Goal: Information Seeking & Learning: Learn about a topic

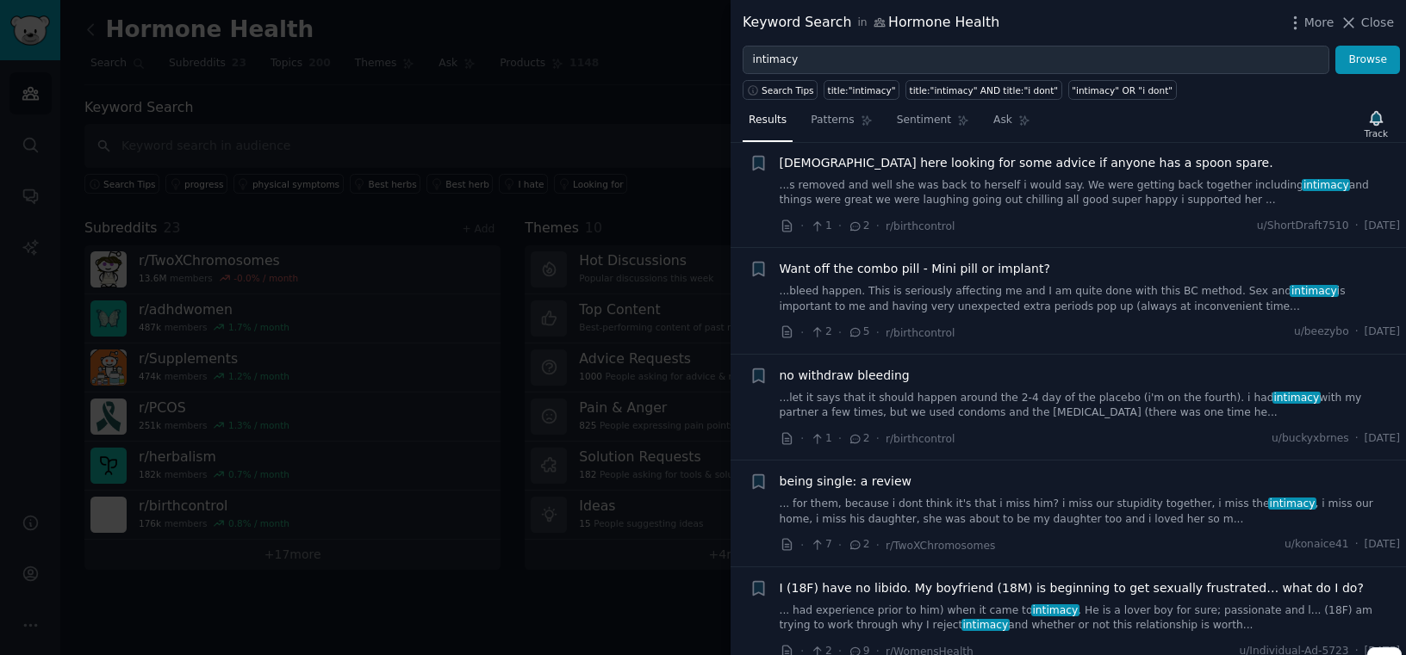
scroll to position [3955, 0]
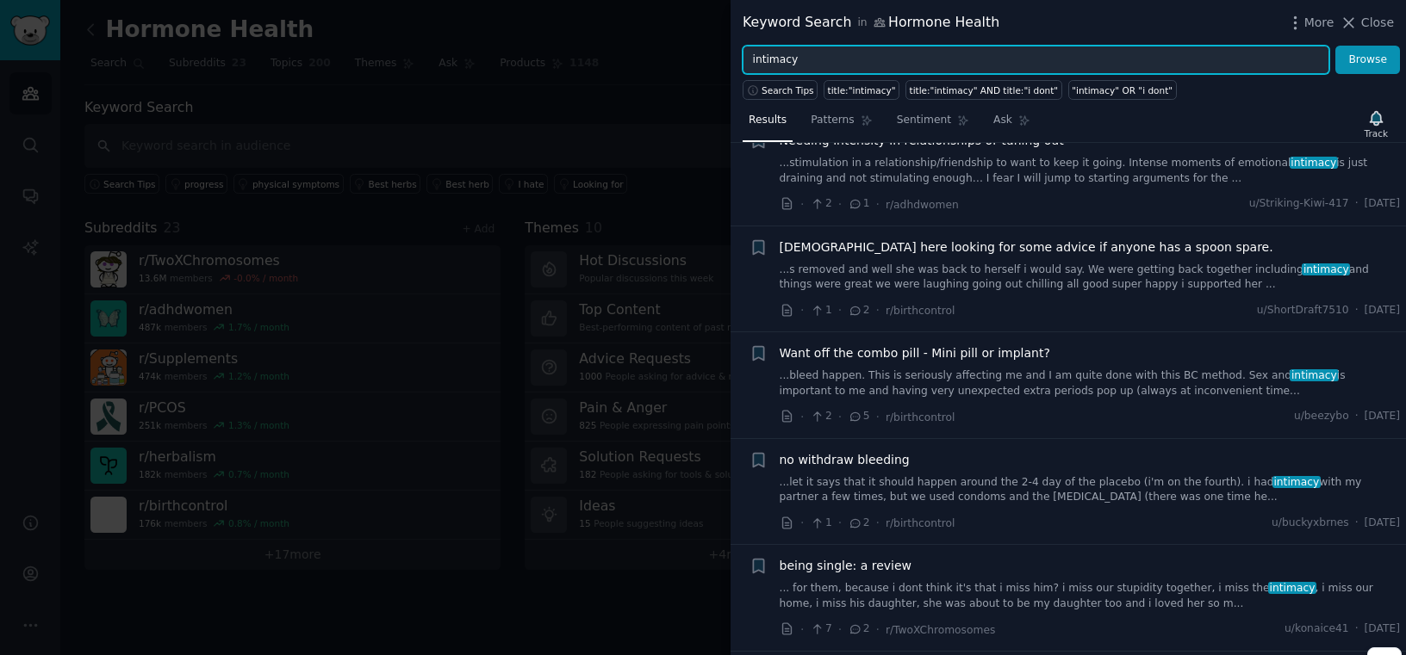
click at [997, 60] on input "intimacy" at bounding box center [1035, 60] width 587 height 29
type input "sex drive"
click at [1335, 46] on button "Browse" at bounding box center [1367, 60] width 65 height 29
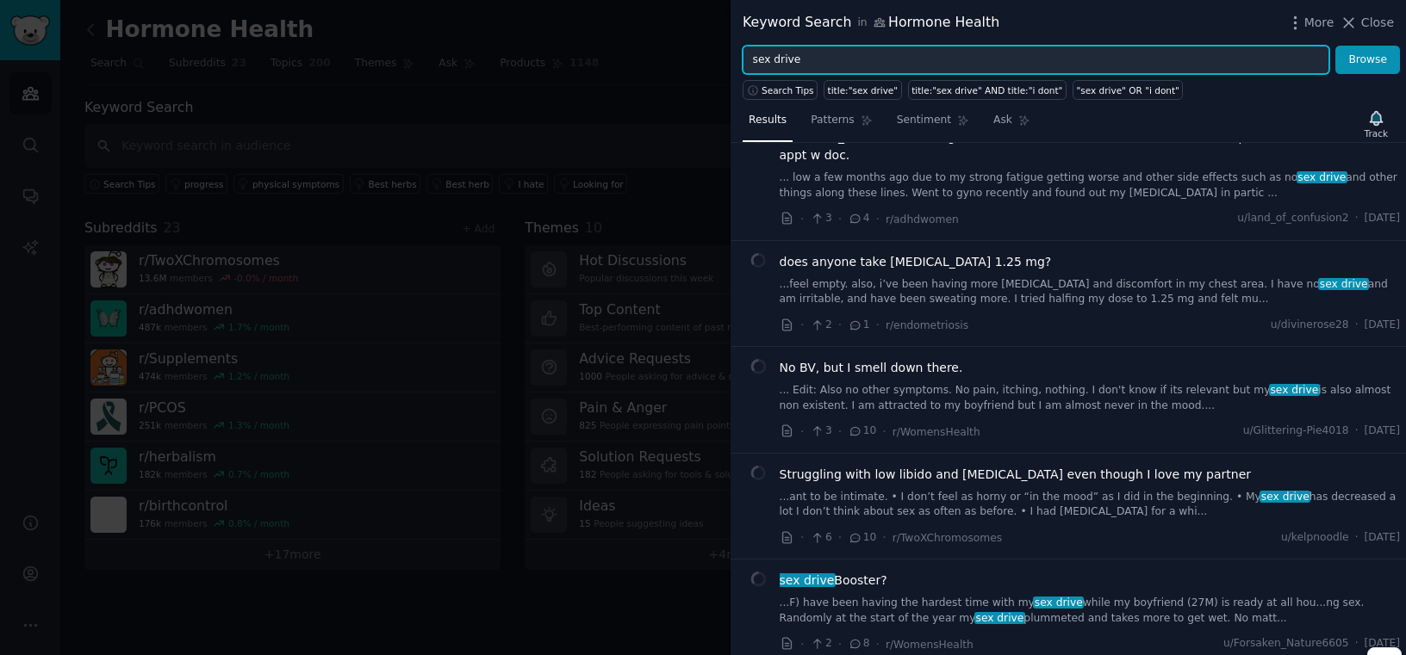
scroll to position [399, 0]
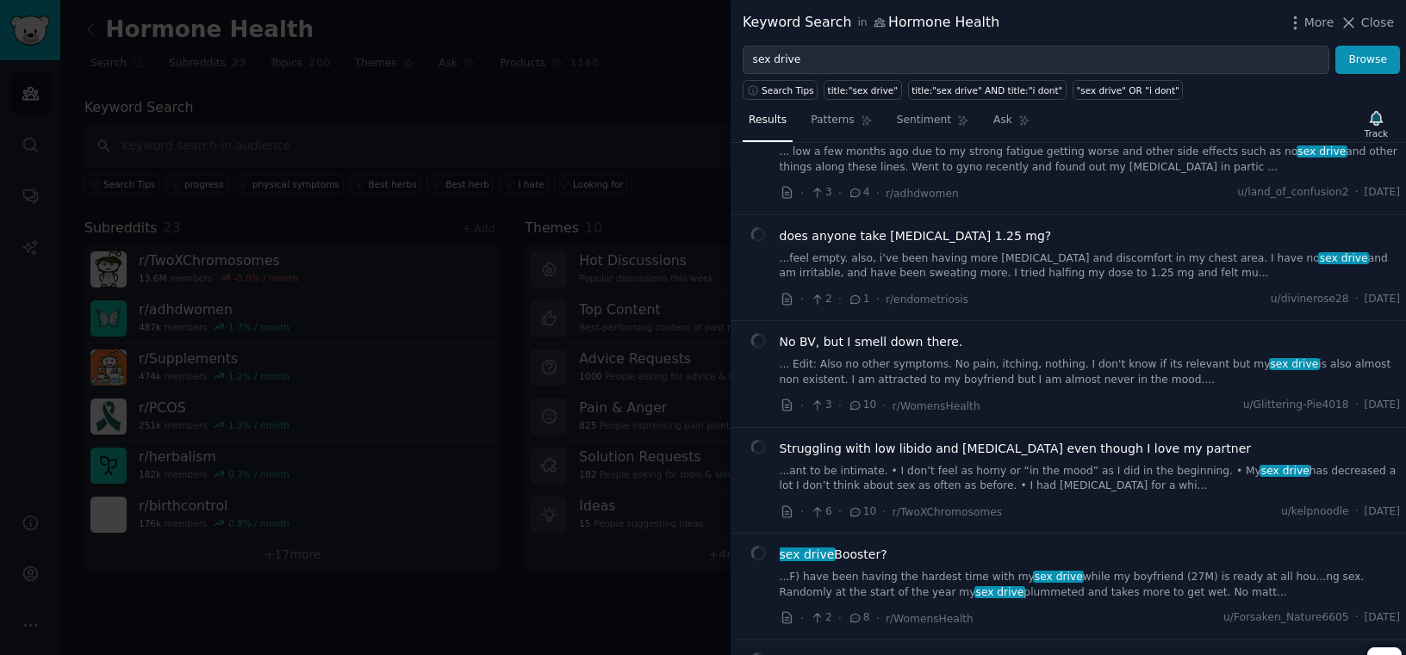
click at [1038, 570] on link "...F) have been having the hardest time with my sex drive while my boyfriend (2…" at bounding box center [1089, 585] width 621 height 30
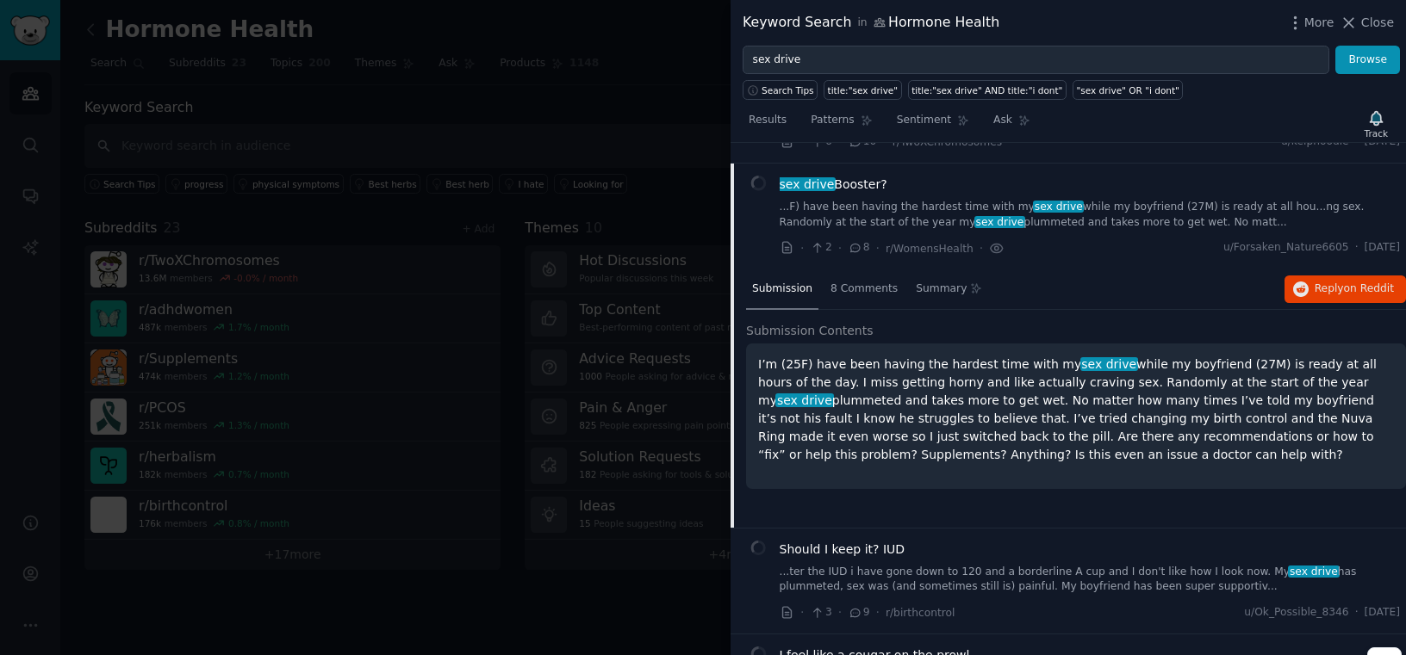
scroll to position [772, 0]
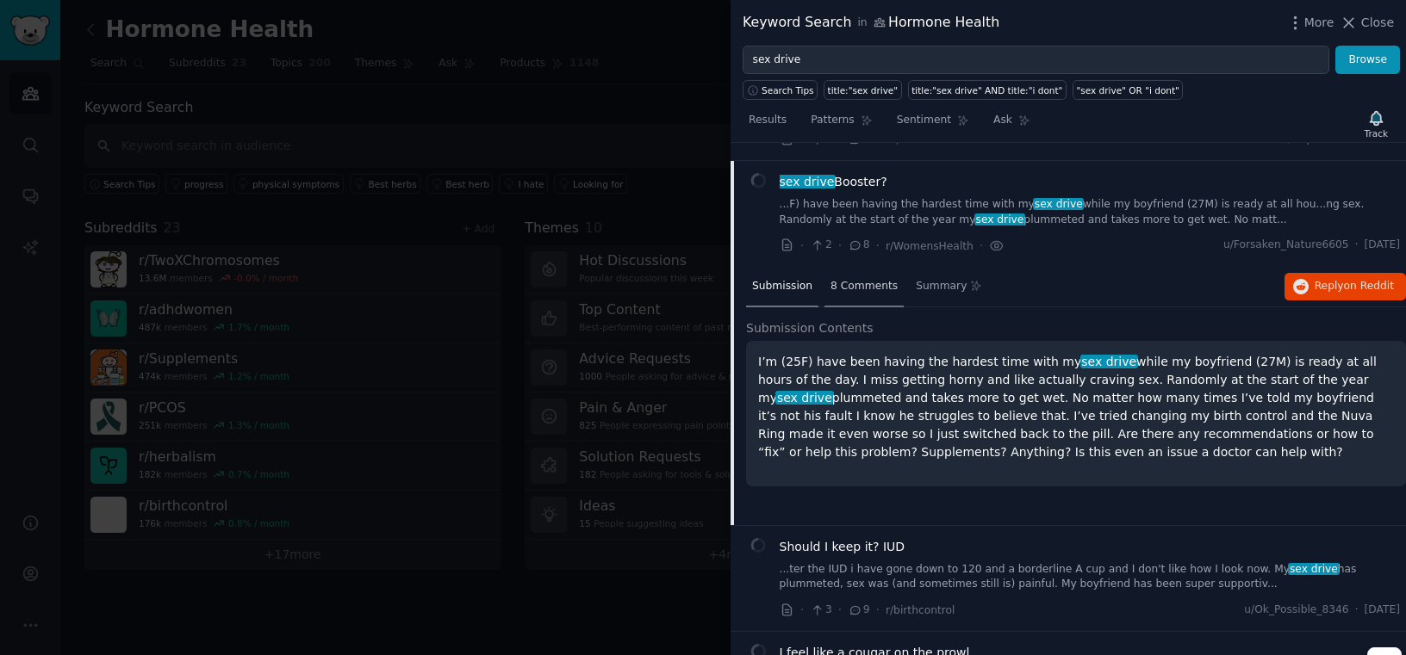
click at [872, 279] on span "8 Comments" at bounding box center [863, 287] width 67 height 16
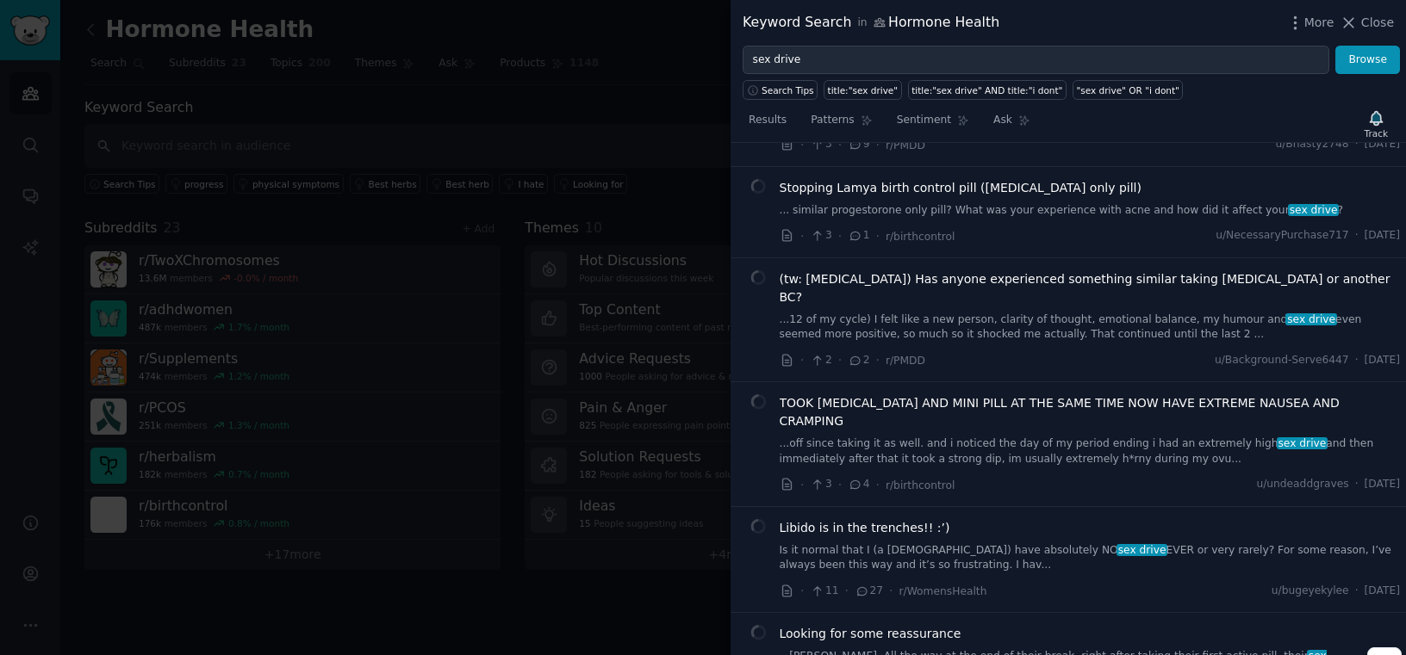
scroll to position [6812, 0]
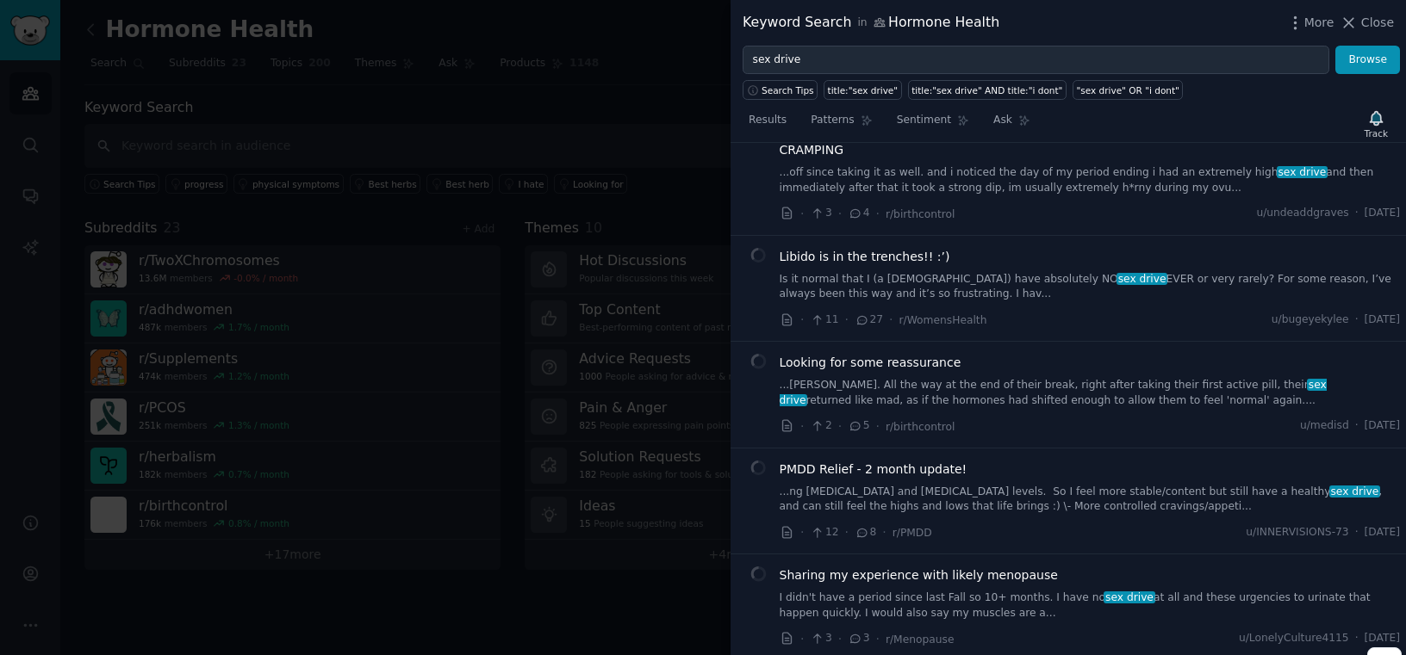
click at [972, 485] on link "...ng [MEDICAL_DATA] and [MEDICAL_DATA] levels. So I feel more stable/content b…" at bounding box center [1089, 500] width 621 height 30
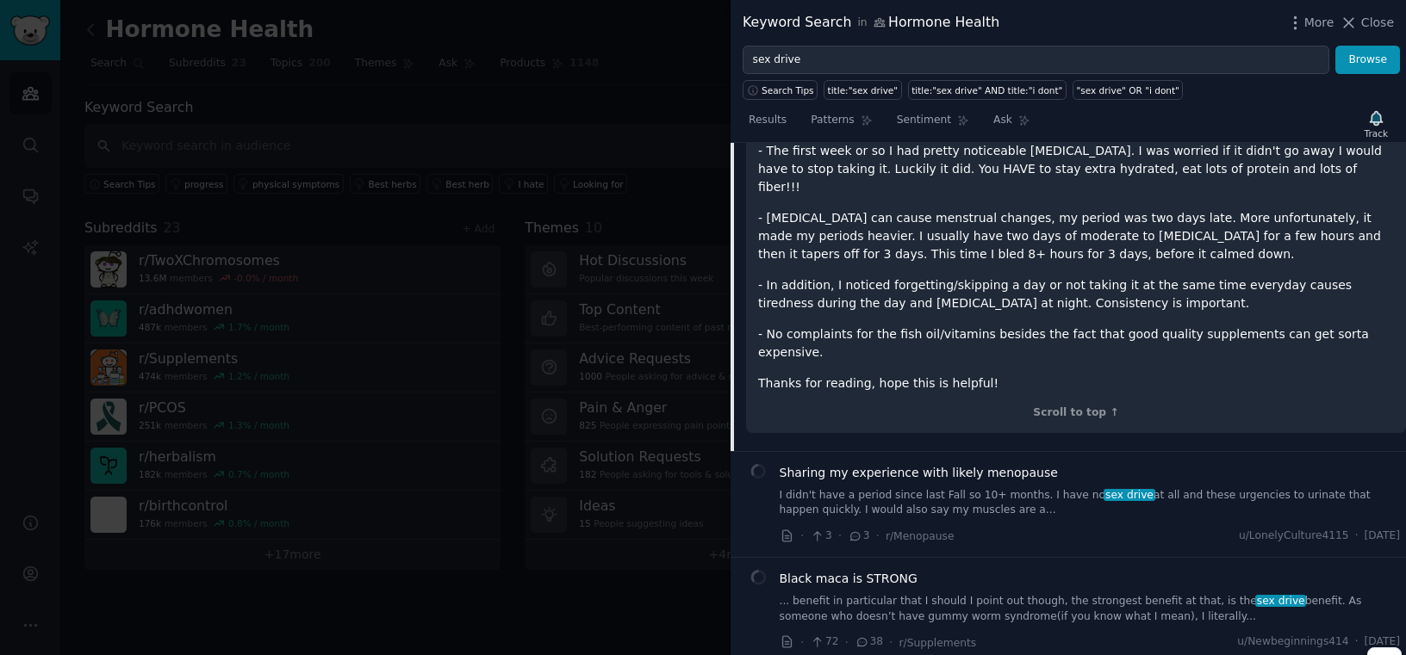
scroll to position [7622, 0]
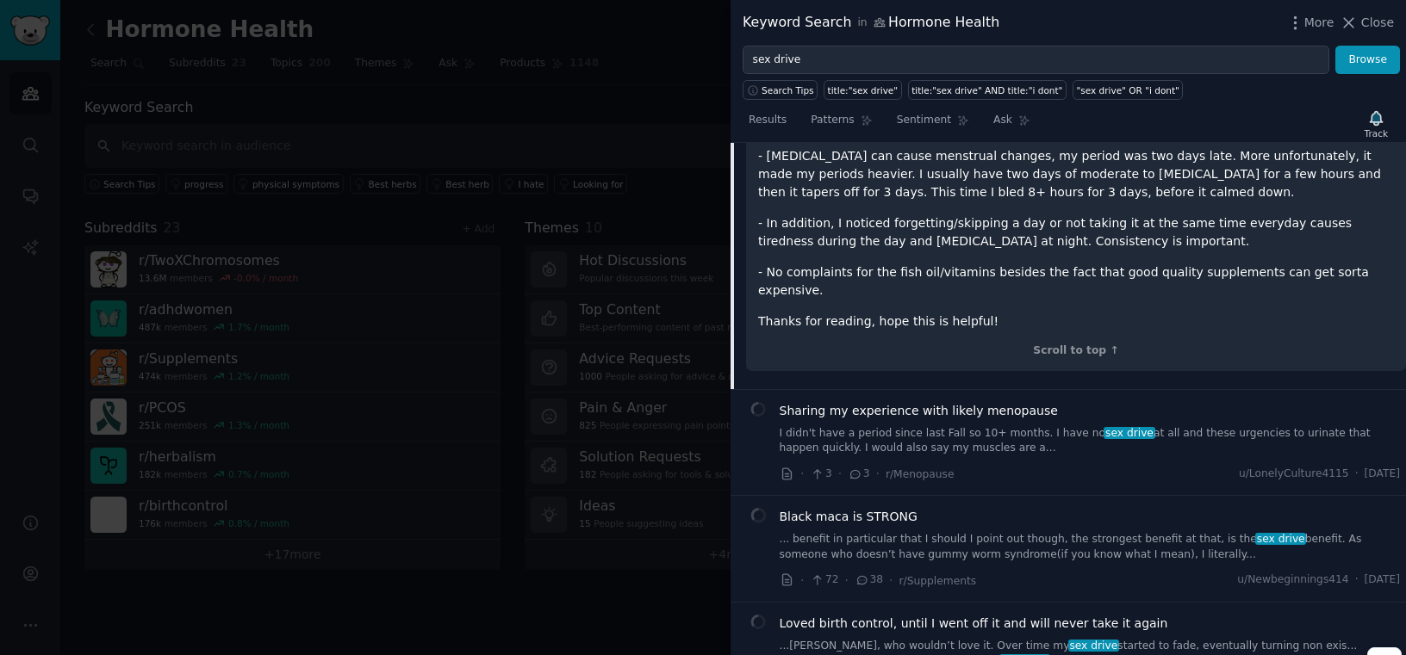
click at [979, 532] on link "... benefit in particular that I should I point out though, the strongest benef…" at bounding box center [1089, 547] width 621 height 30
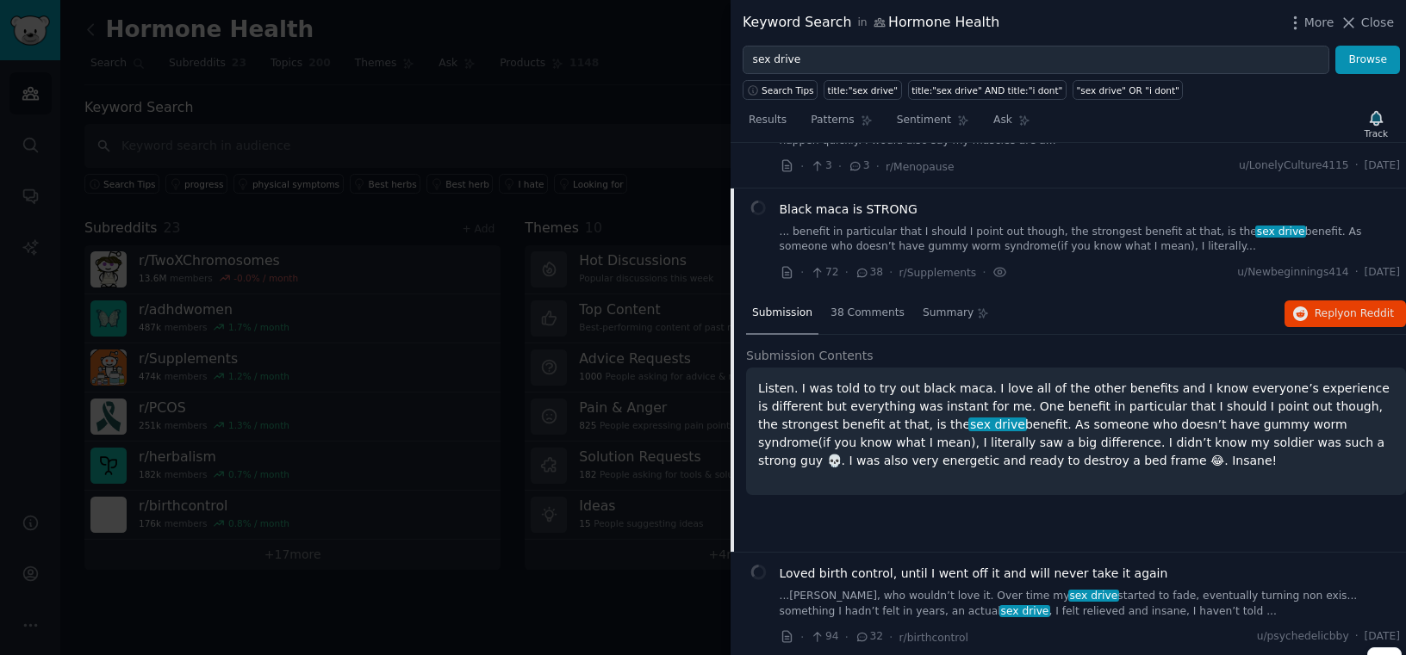
scroll to position [7017, 0]
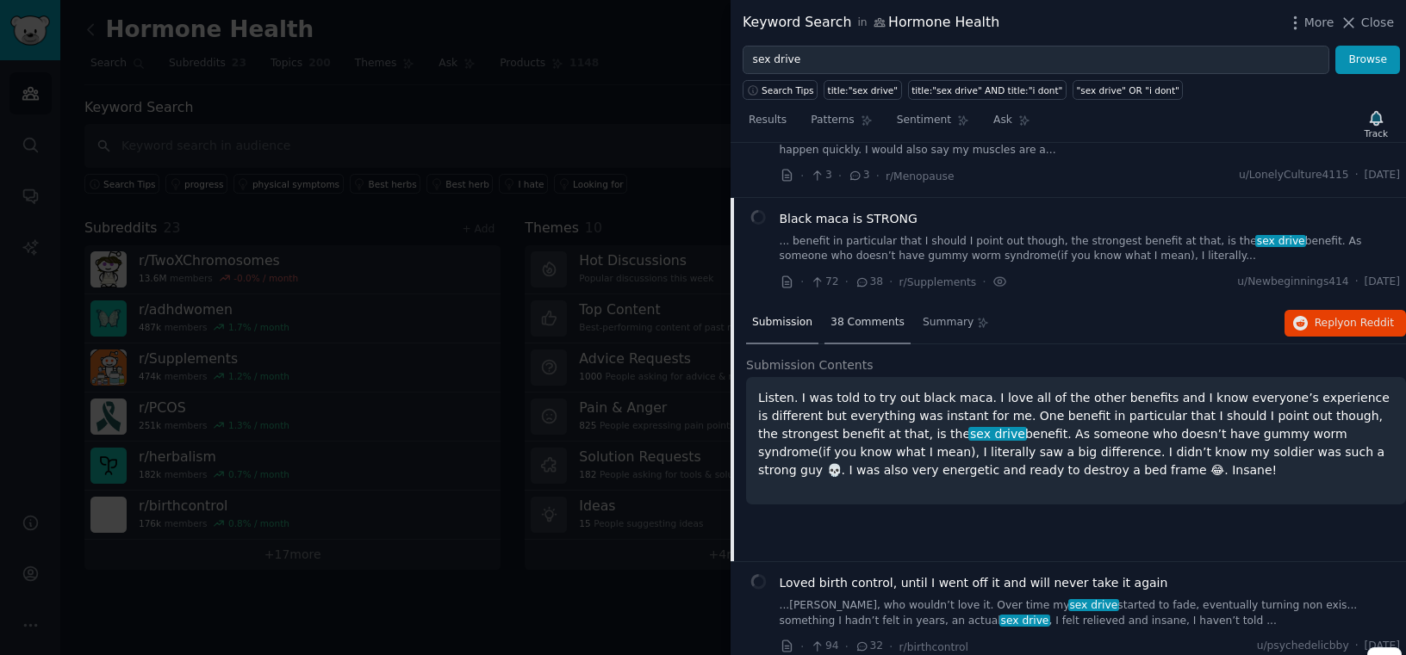
click at [879, 315] on span "38 Comments" at bounding box center [867, 323] width 74 height 16
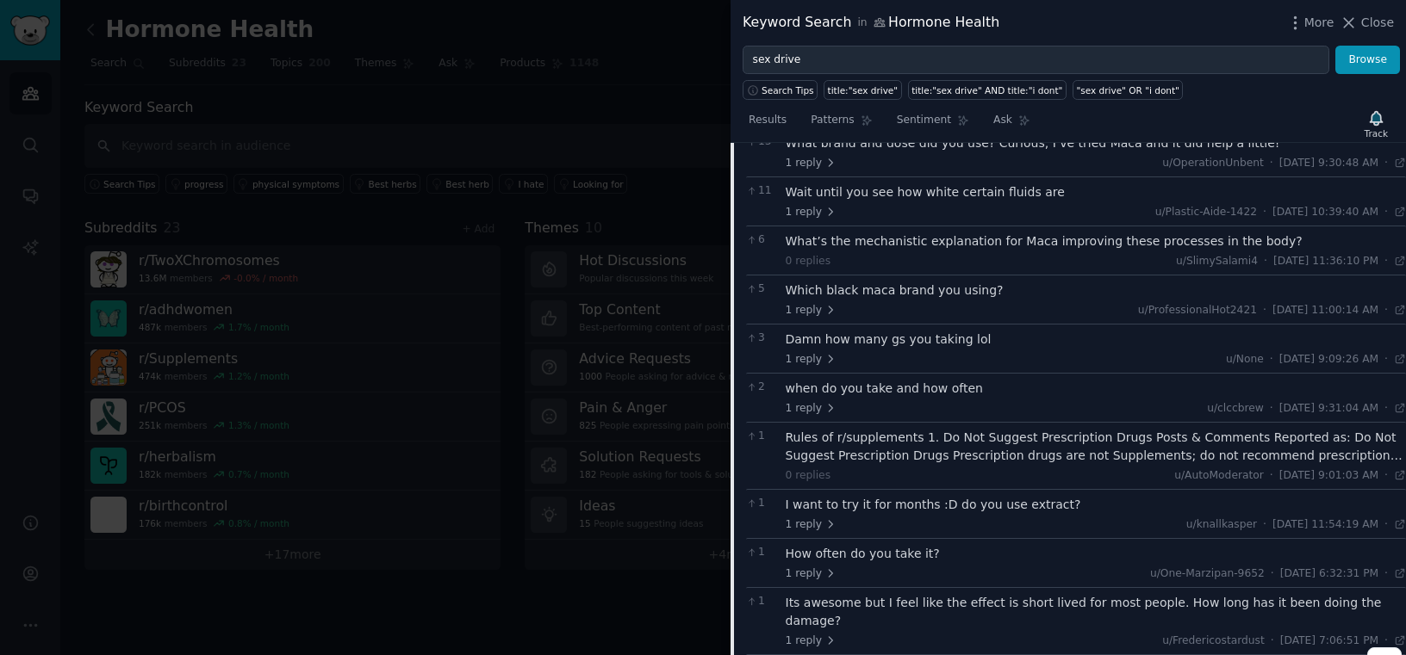
scroll to position [7274, 0]
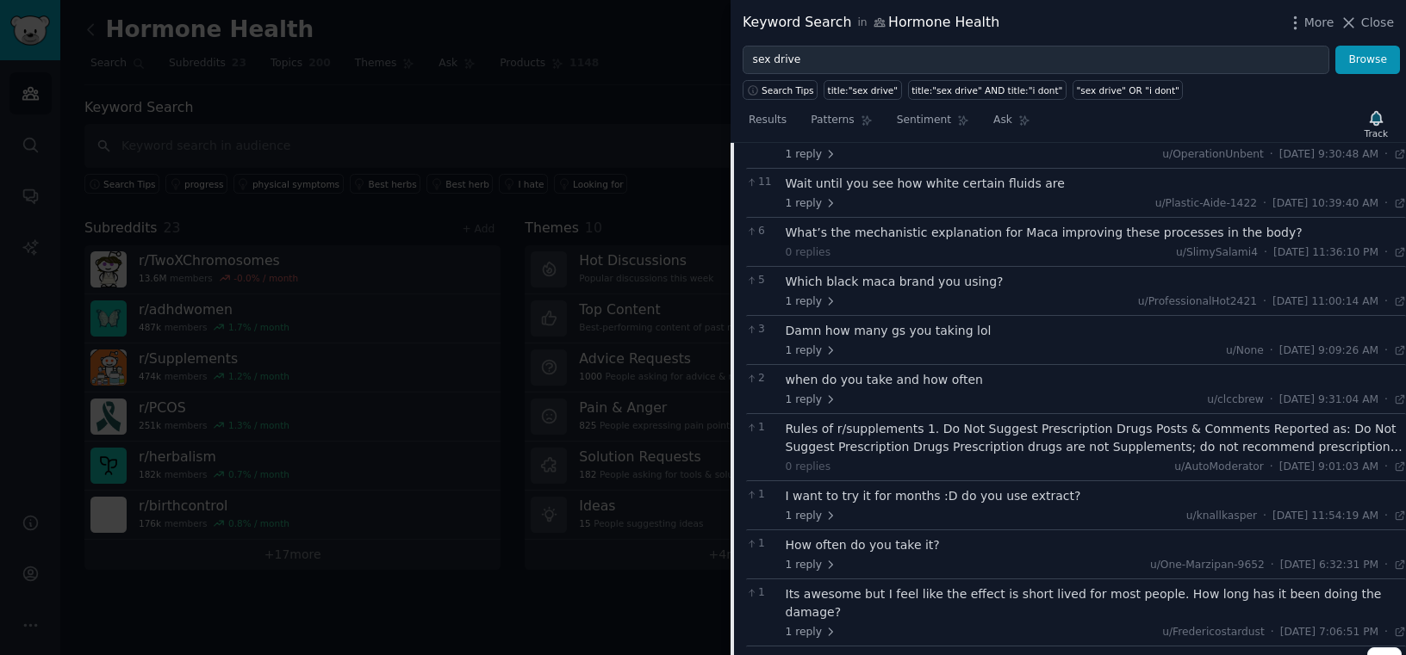
click at [546, 279] on div at bounding box center [703, 327] width 1406 height 655
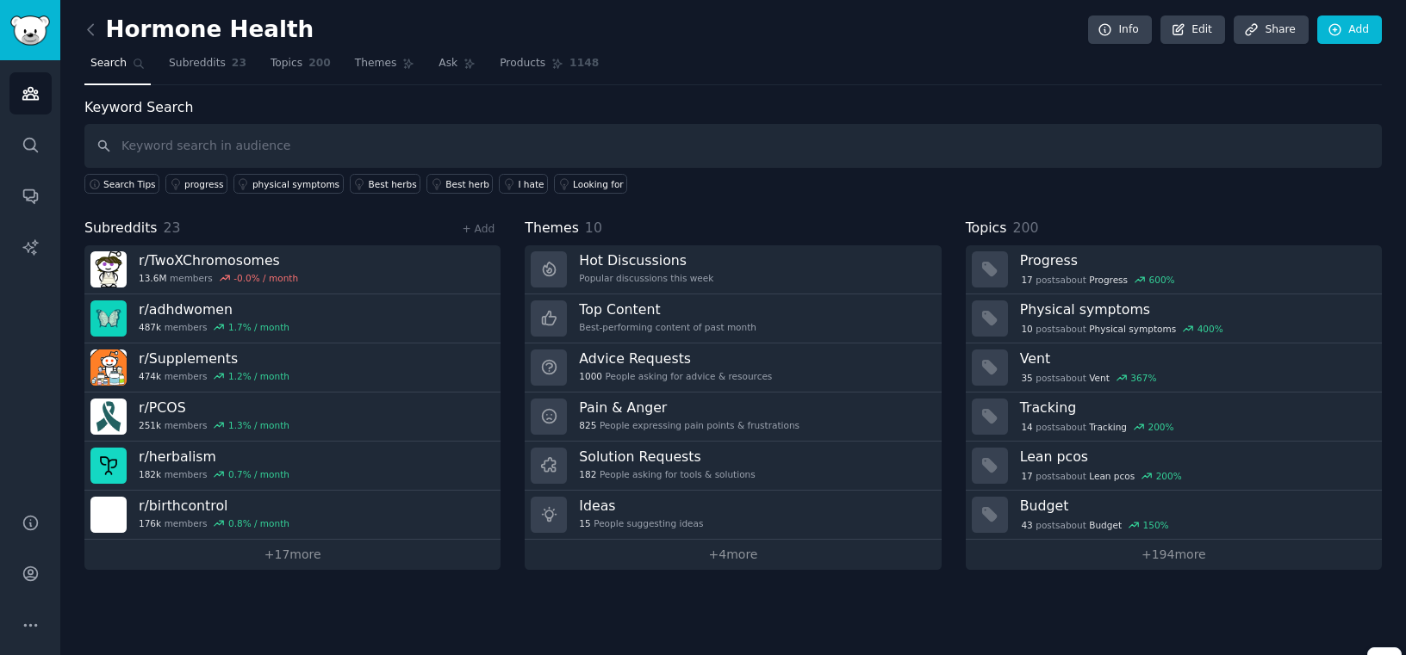
click at [546, 279] on div at bounding box center [549, 269] width 36 height 36
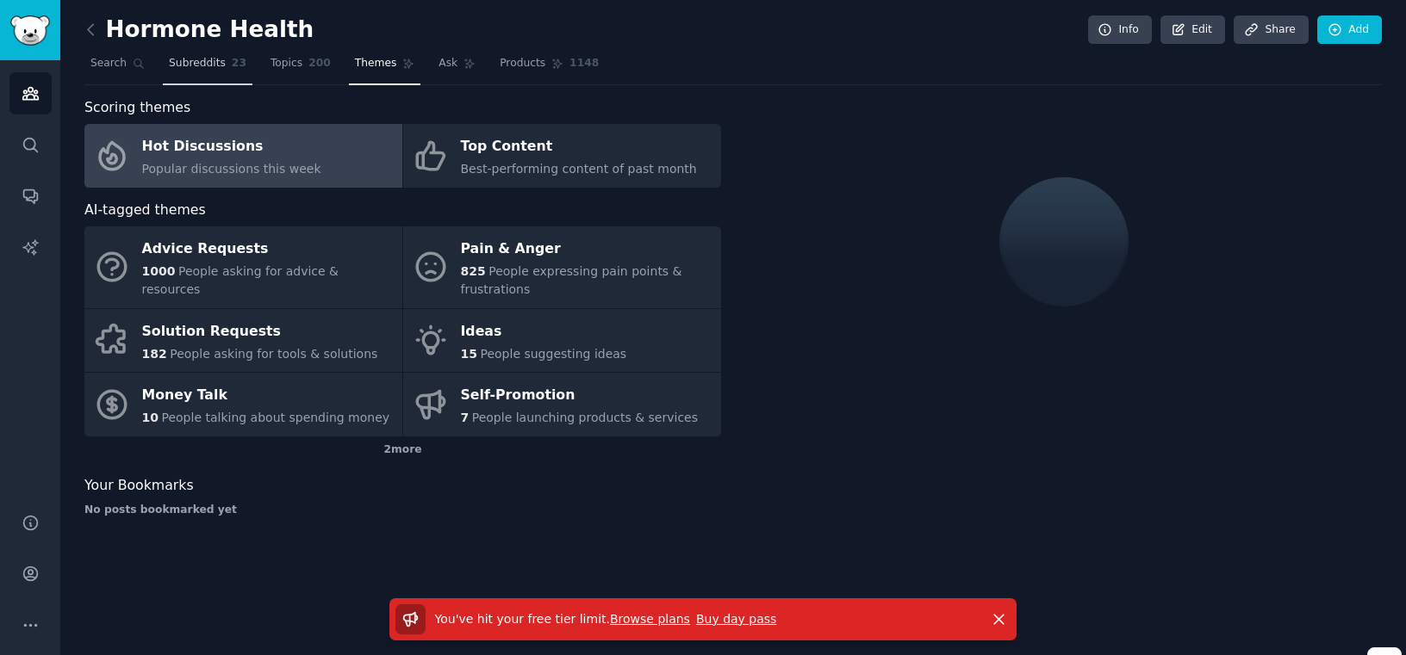
click at [237, 63] on span "23" at bounding box center [239, 64] width 15 height 16
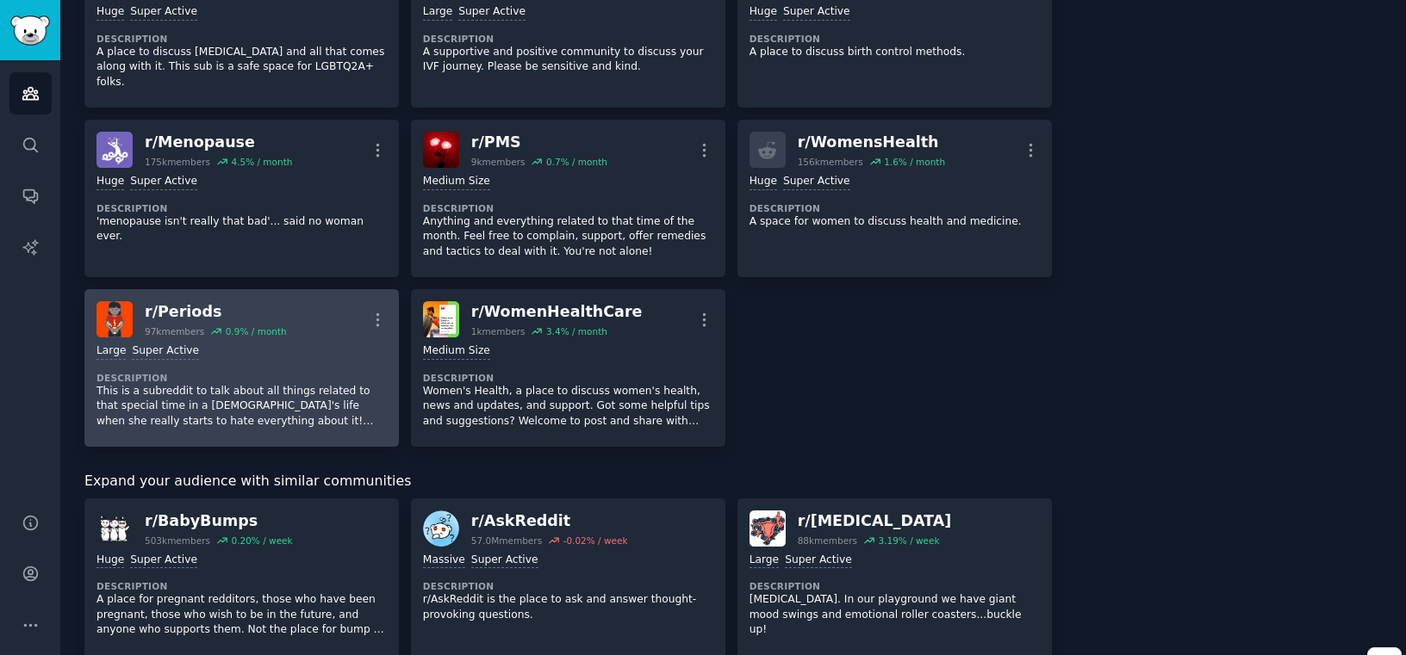
scroll to position [1040, 0]
